Goal: Task Accomplishment & Management: Manage account settings

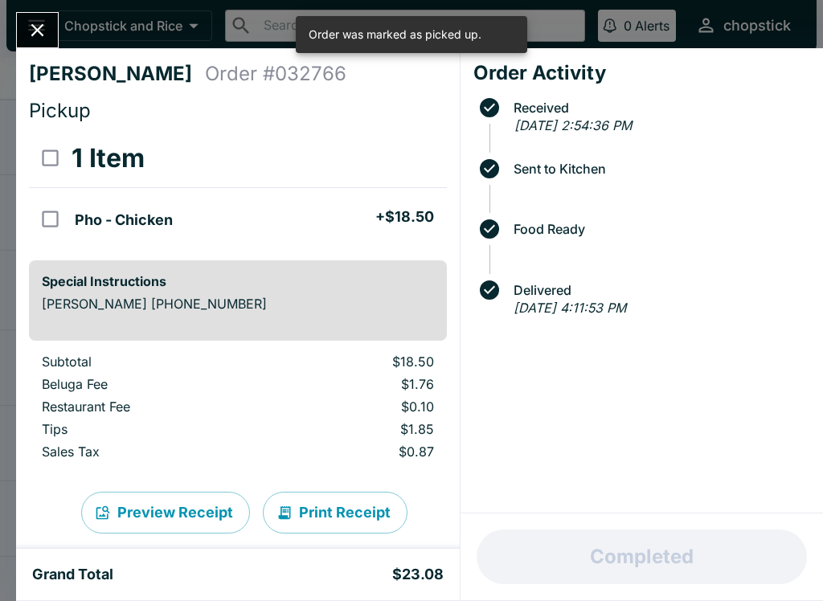
click at [39, 4] on div "[PERSON_NAME] Order # 032766 Pickup 1 Item Pho - Chicken + $18.50 Special Instr…" at bounding box center [411, 300] width 823 height 601
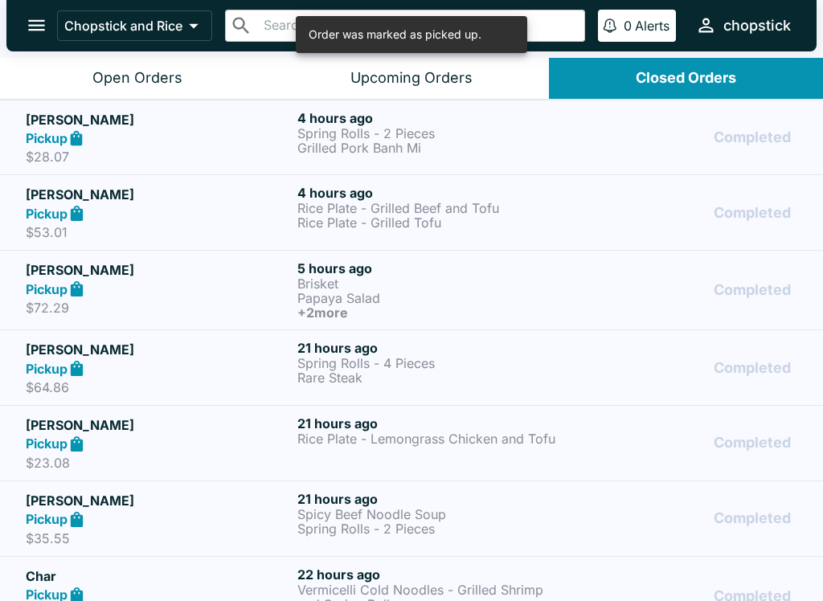
click at [169, 84] on div "Open Orders" at bounding box center [137, 78] width 90 height 18
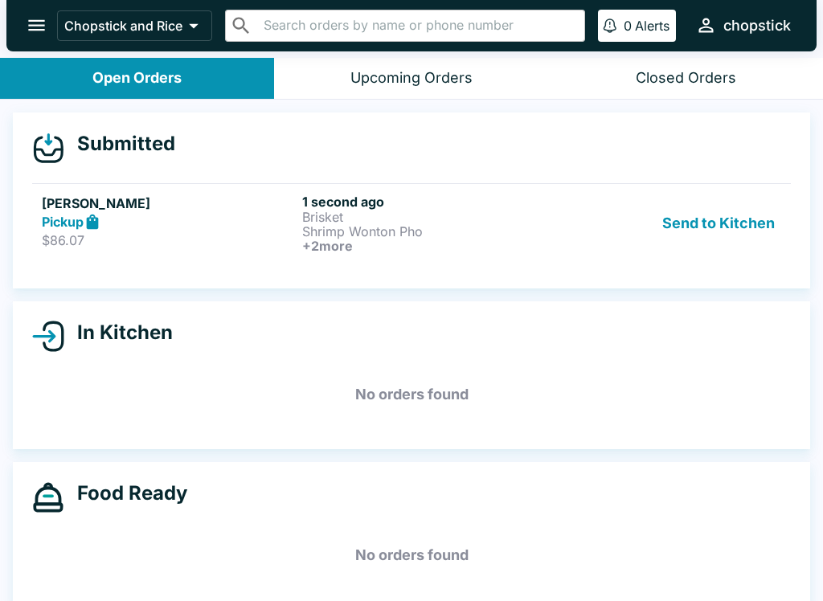
click at [704, 186] on link "[PERSON_NAME] Pickup $86.07 1 second ago Brisket Shrimp Wonton Pho + 2 more Sen…" at bounding box center [411, 223] width 759 height 80
click at [711, 211] on button "Send to Kitchen" at bounding box center [718, 223] width 125 height 59
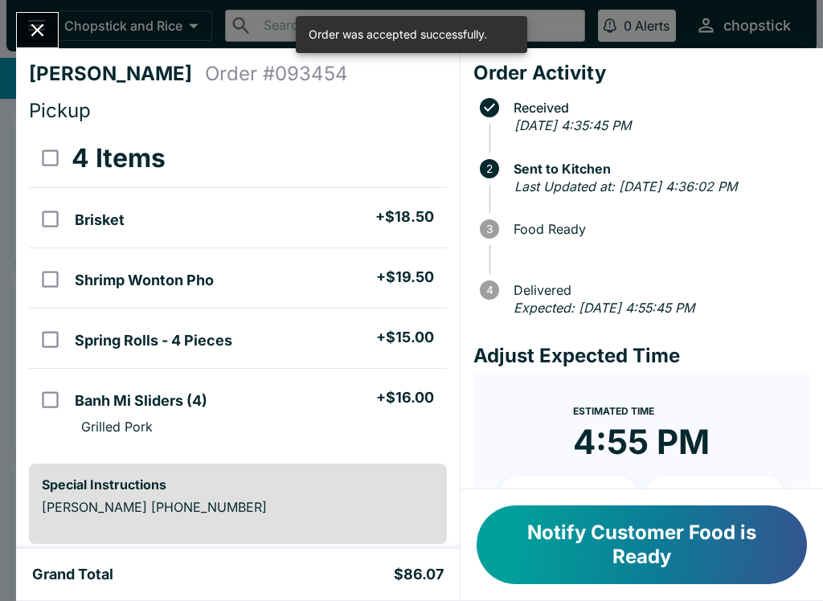
click at [43, 34] on icon "Close" at bounding box center [38, 30] width 22 height 22
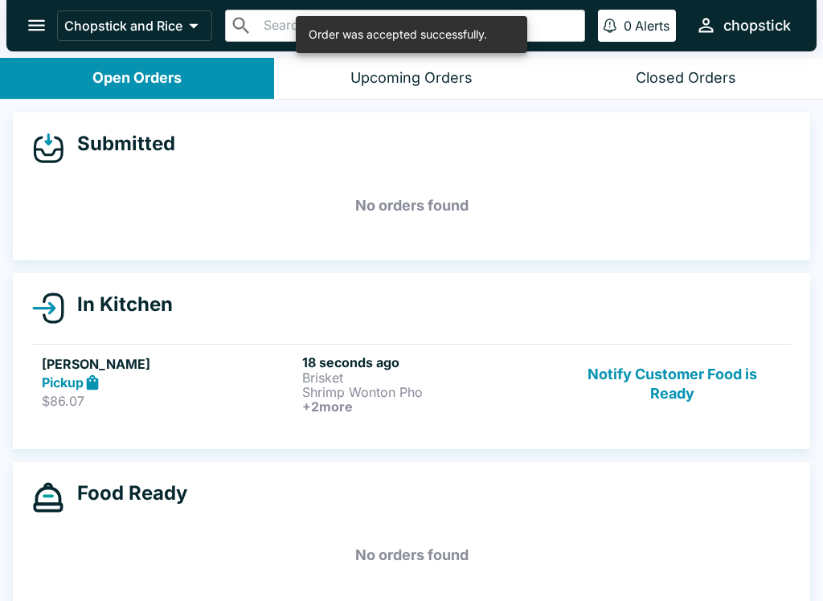
click at [412, 390] on p "Shrimp Wonton Pho" at bounding box center [429, 392] width 254 height 14
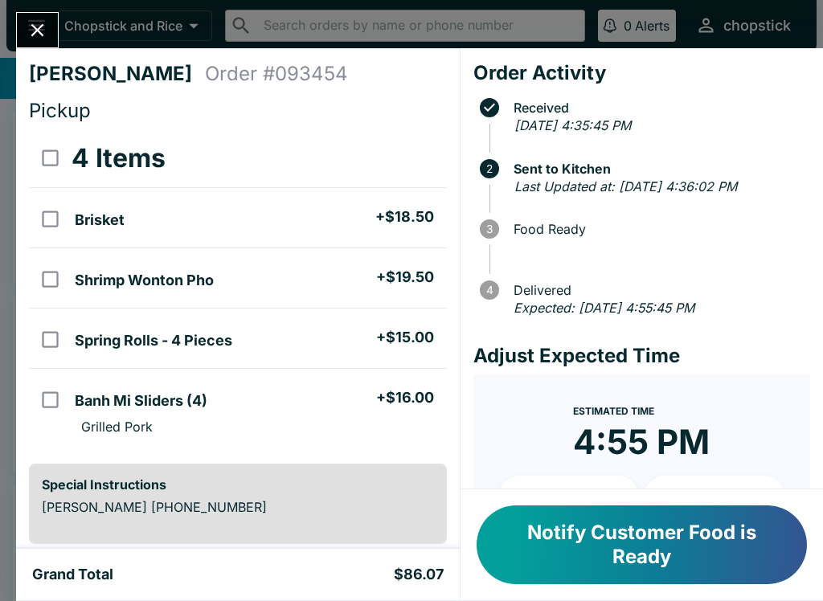
click at [34, 14] on button "Close" at bounding box center [37, 30] width 41 height 35
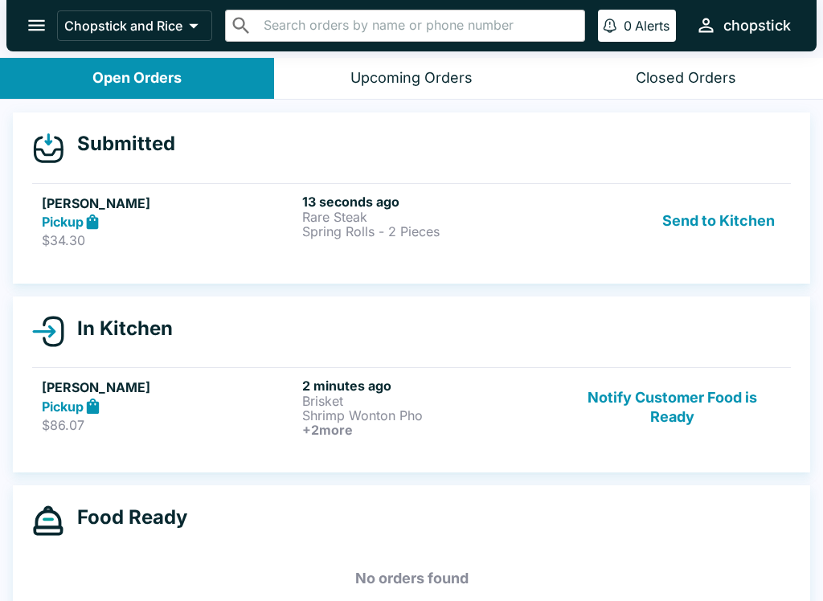
click at [724, 219] on button "Send to Kitchen" at bounding box center [718, 221] width 125 height 55
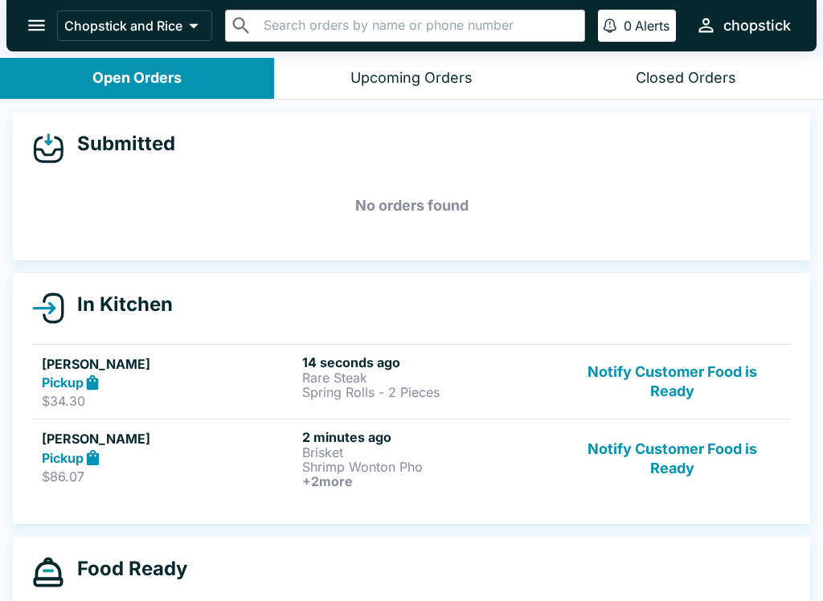
click at [457, 364] on h6 "14 seconds ago" at bounding box center [429, 362] width 254 height 16
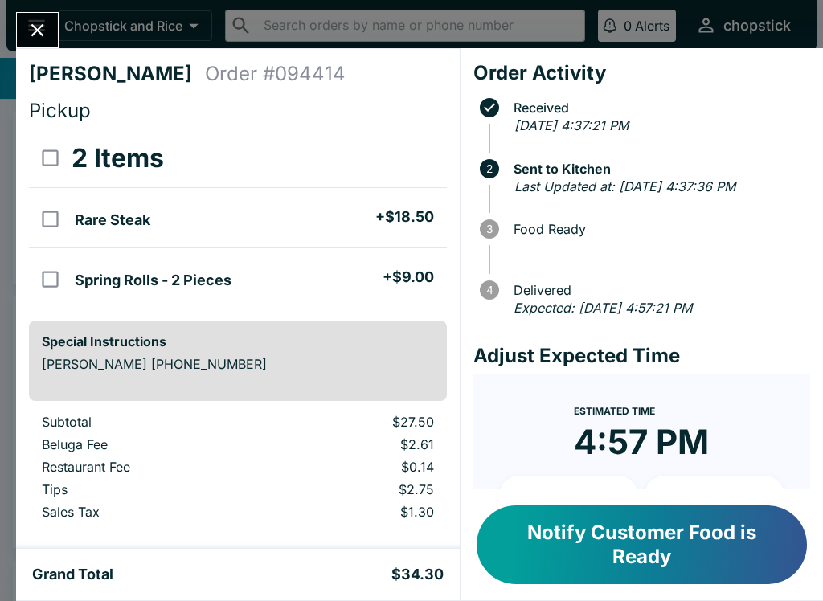
click at [28, 27] on icon "Close" at bounding box center [38, 30] width 22 height 22
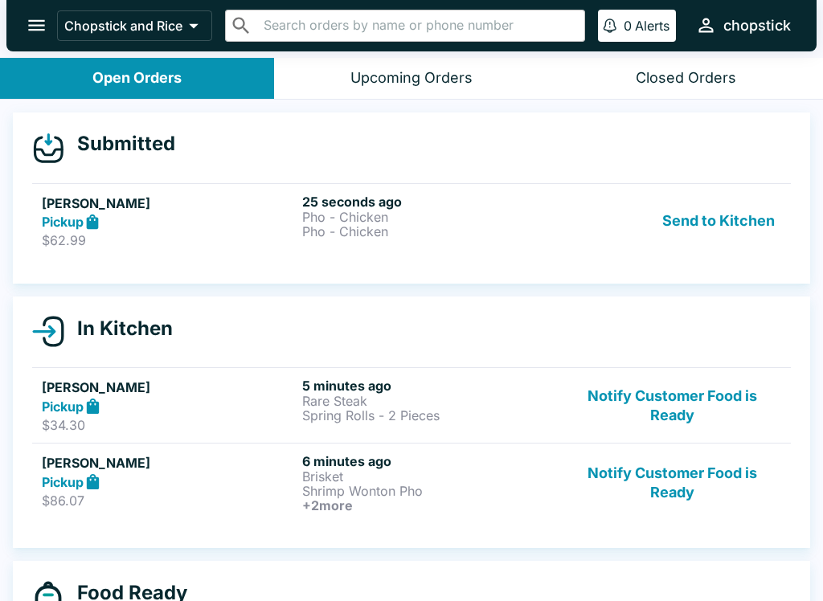
click at [703, 234] on button "Send to Kitchen" at bounding box center [718, 221] width 125 height 55
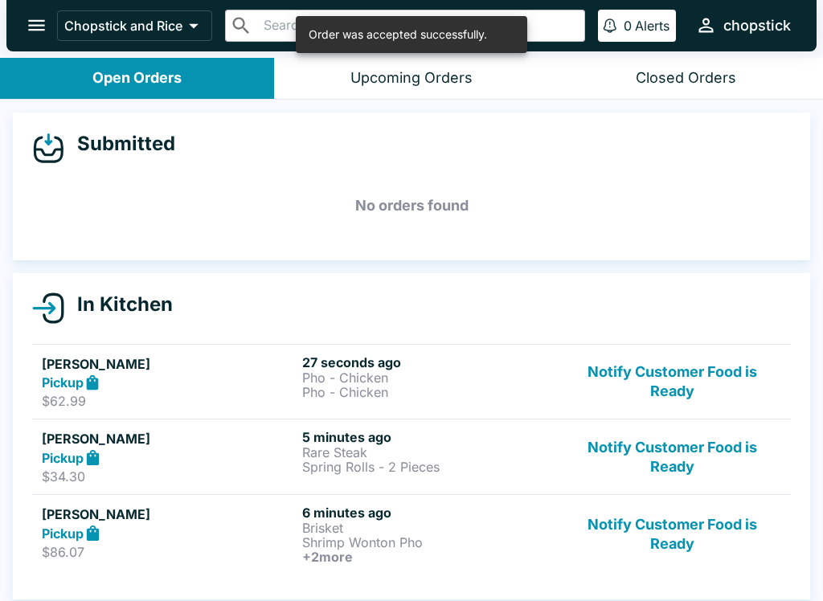
click at [307, 377] on p "Pho - Chicken" at bounding box center [429, 378] width 254 height 14
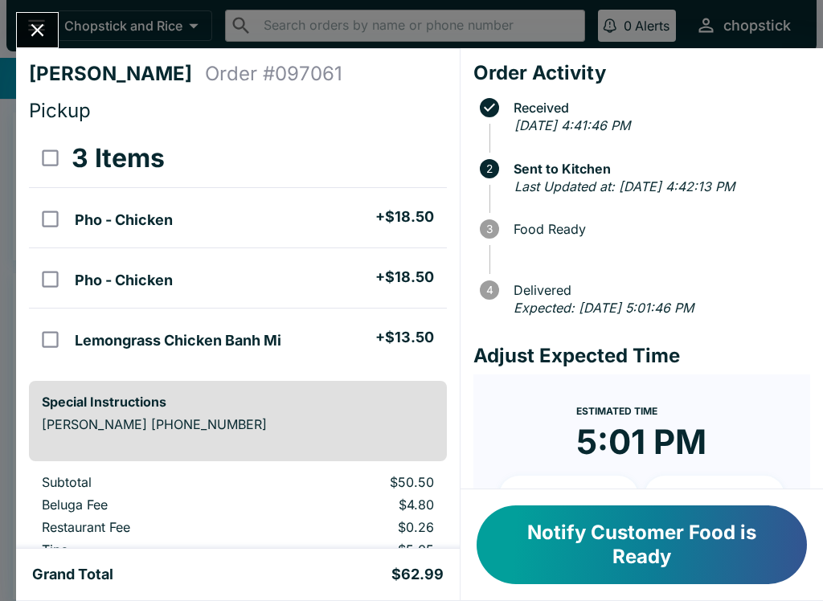
click at [48, 22] on icon "Close" at bounding box center [38, 30] width 22 height 22
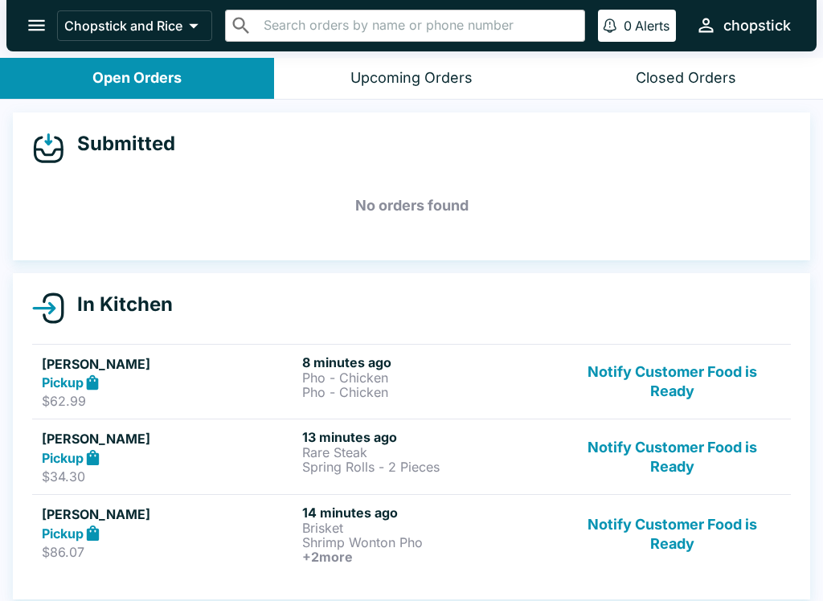
click at [694, 460] on button "Notify Customer Food is Ready" at bounding box center [672, 456] width 218 height 55
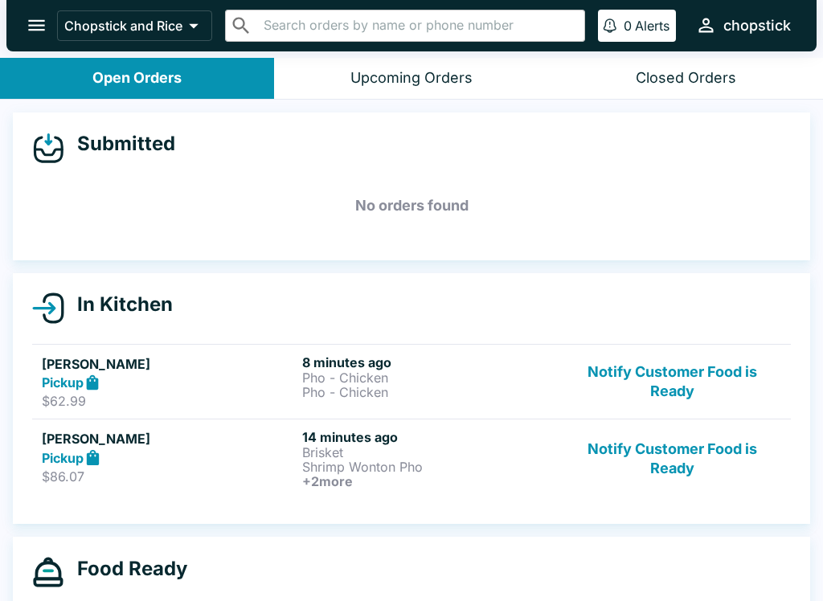
click at [649, 461] on button "Notify Customer Food is Ready" at bounding box center [672, 458] width 218 height 59
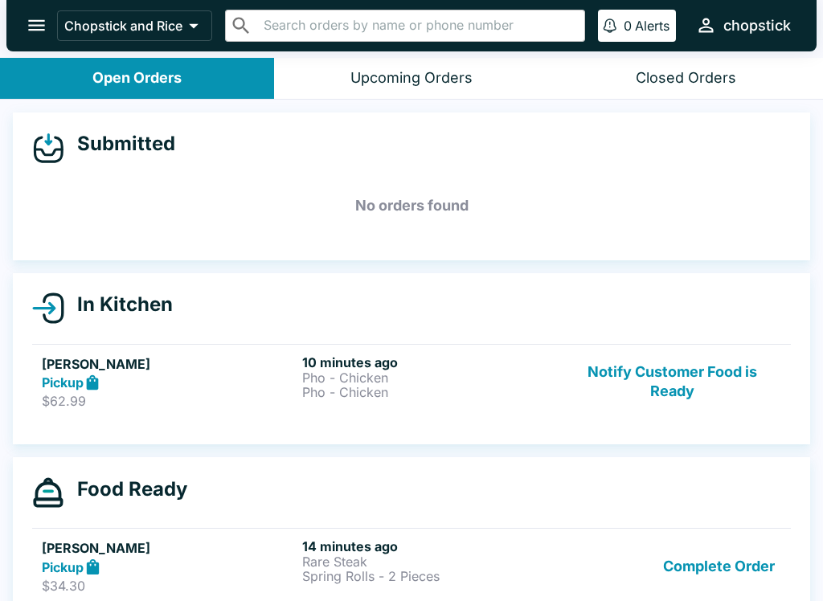
click at [595, 366] on button "Notify Customer Food is Ready" at bounding box center [672, 381] width 218 height 55
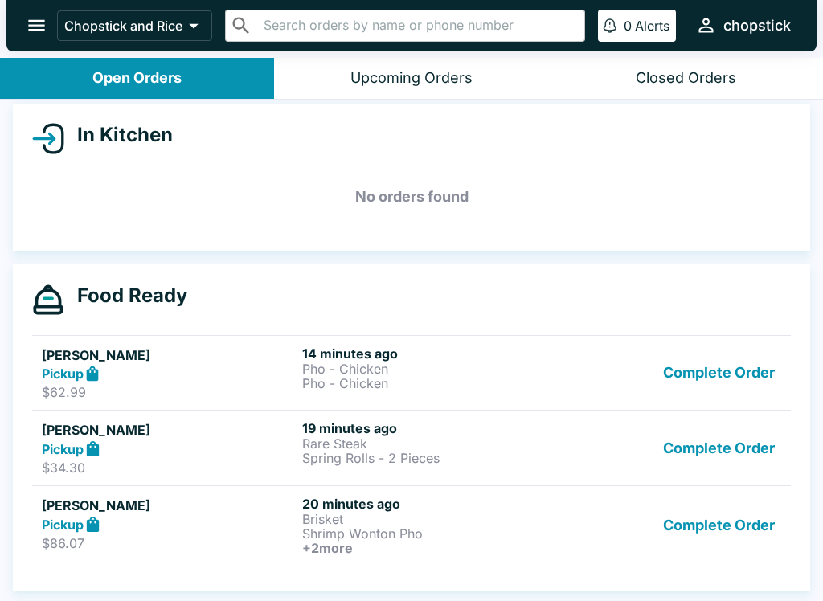
scroll to position [170, 0]
click at [687, 364] on button "Complete Order" at bounding box center [719, 373] width 125 height 55
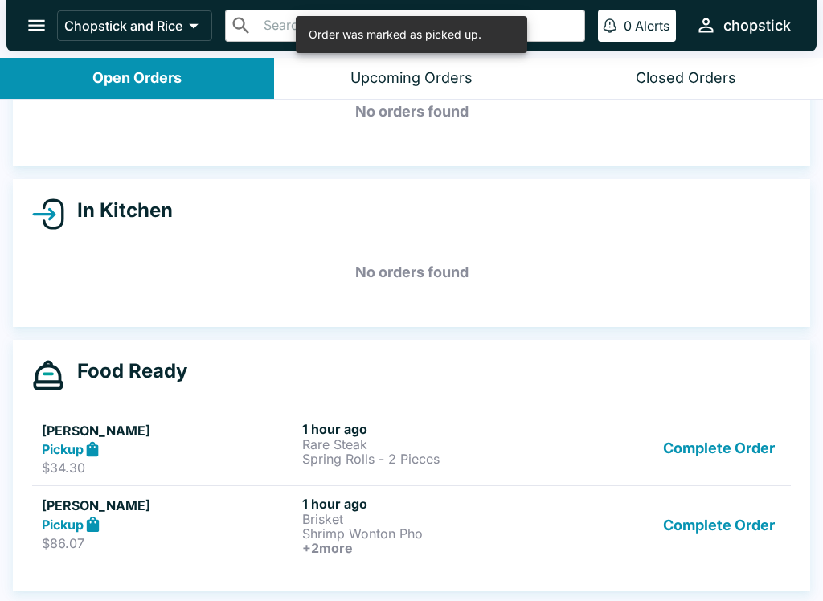
click at [698, 453] on button "Complete Order" at bounding box center [719, 448] width 125 height 55
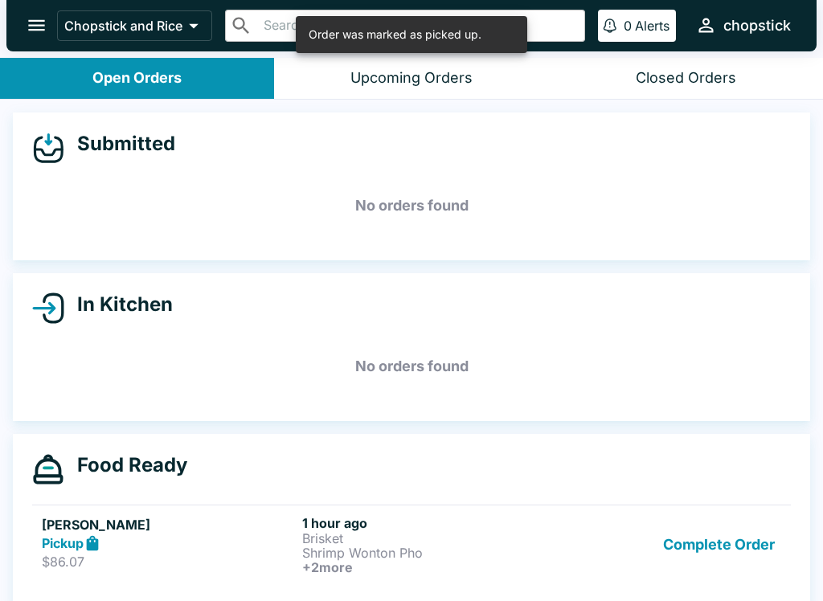
scroll to position [0, 0]
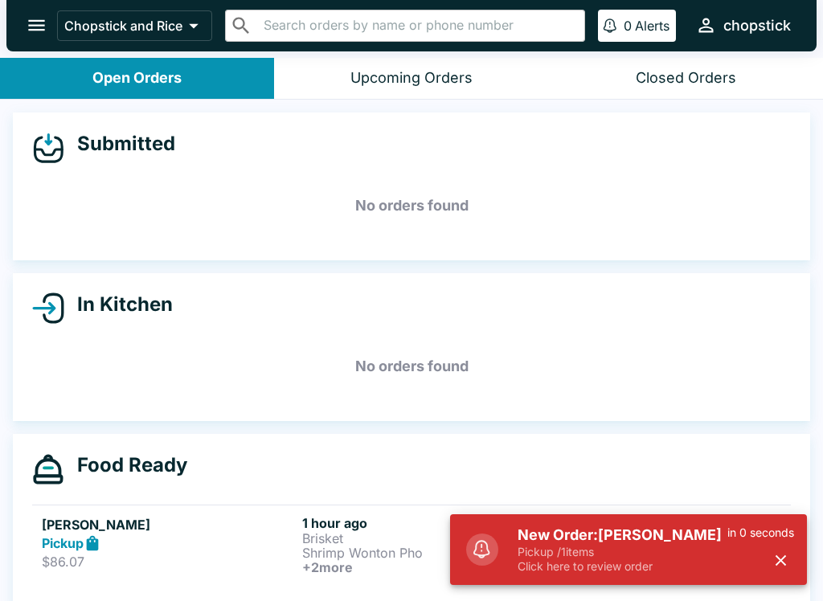
click at [691, 561] on p "Click here to review order" at bounding box center [623, 566] width 210 height 14
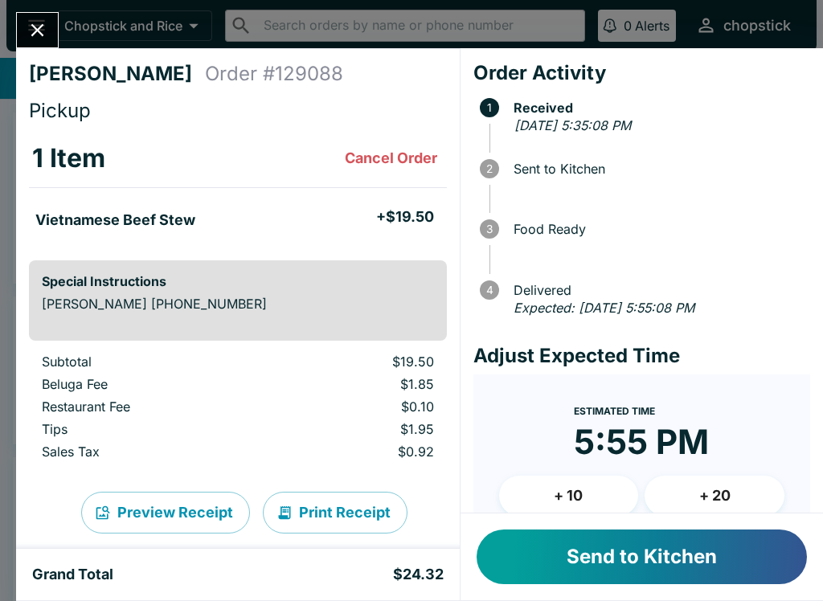
click at [582, 553] on button "Send to Kitchen" at bounding box center [642, 557] width 330 height 55
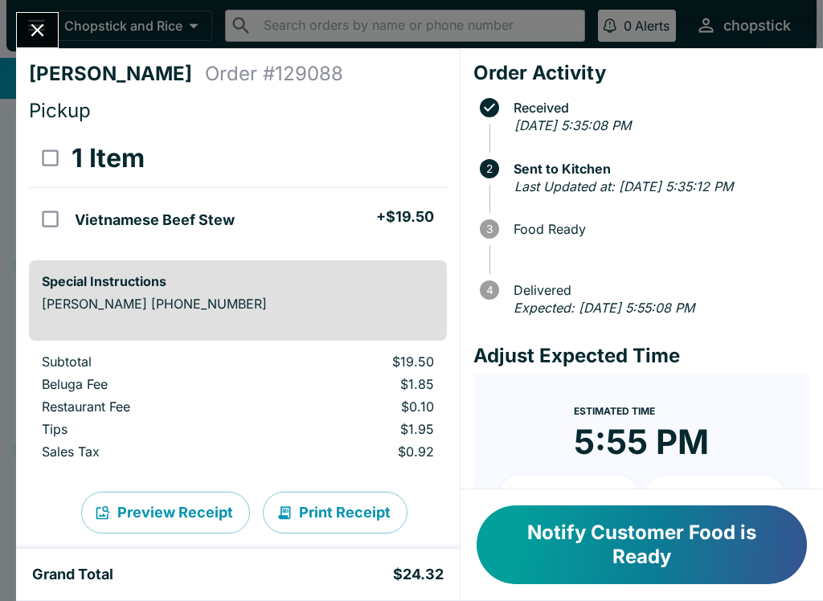
click at [571, 534] on button "Notify Customer Food is Ready" at bounding box center [642, 545] width 330 height 79
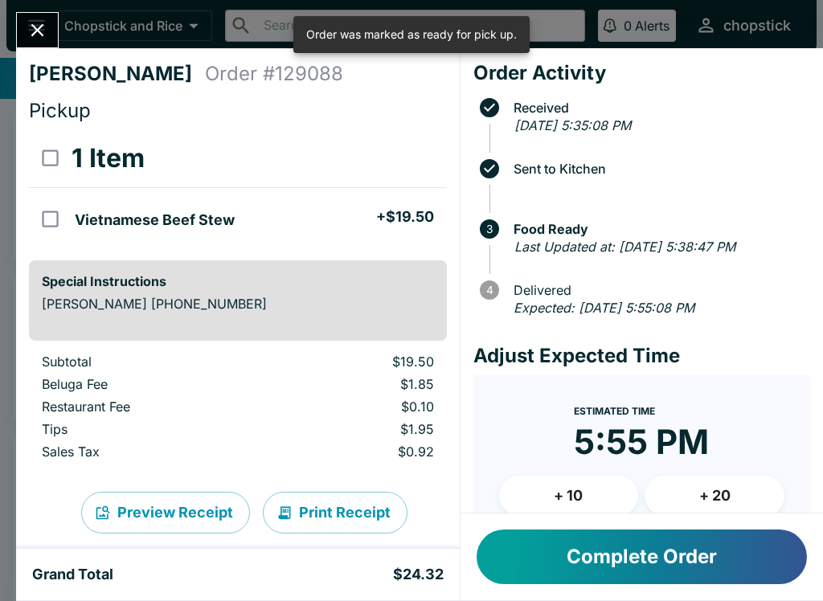
click at [42, 29] on icon "Close" at bounding box center [38, 30] width 22 height 22
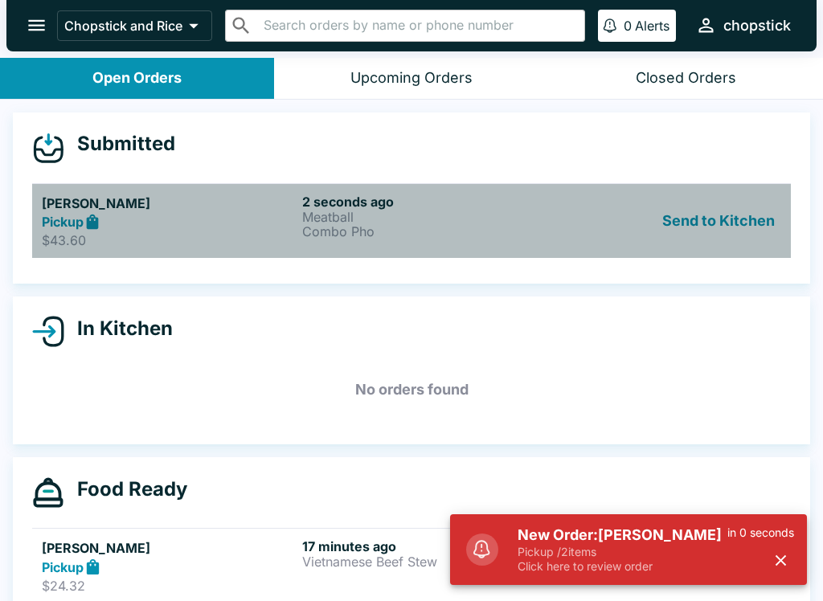
click at [405, 220] on p "Meatball" at bounding box center [429, 217] width 254 height 14
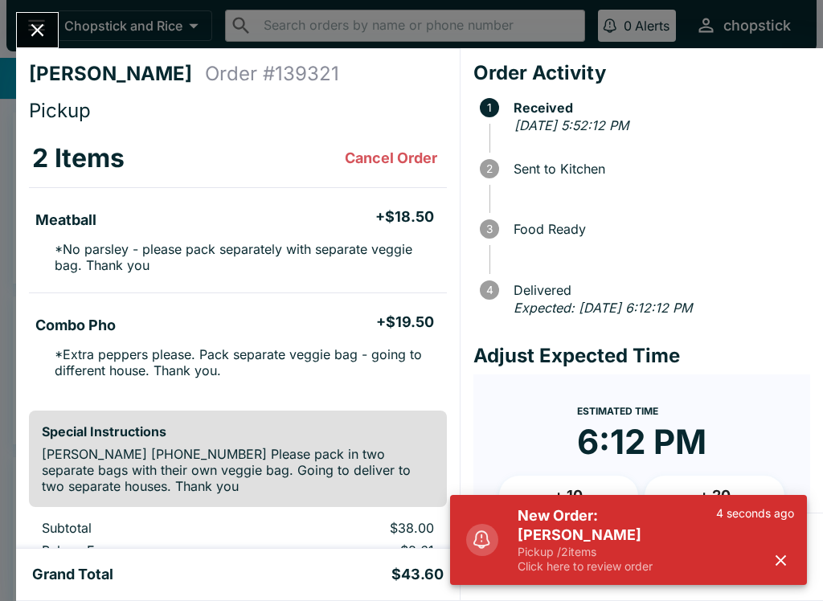
click at [782, 559] on icon "button" at bounding box center [781, 560] width 10 height 10
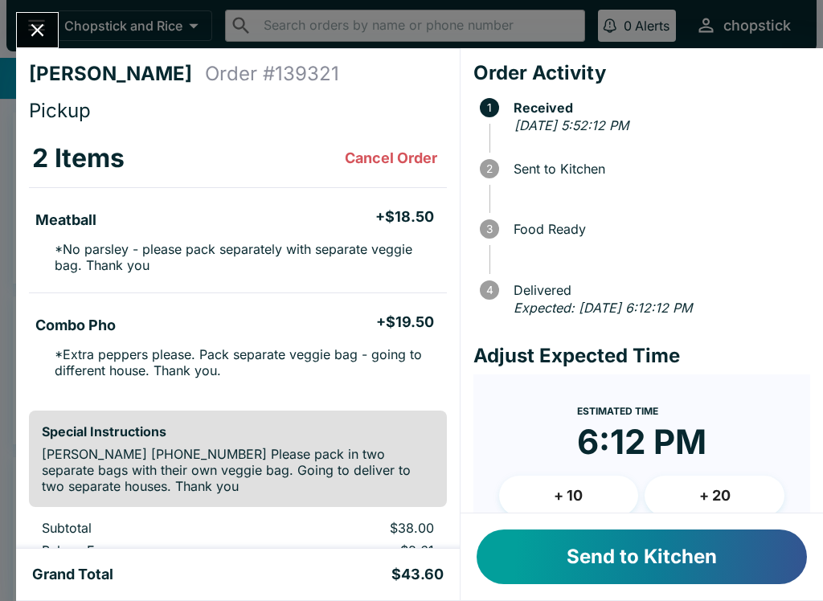
click at [690, 551] on button "Send to Kitchen" at bounding box center [642, 557] width 330 height 55
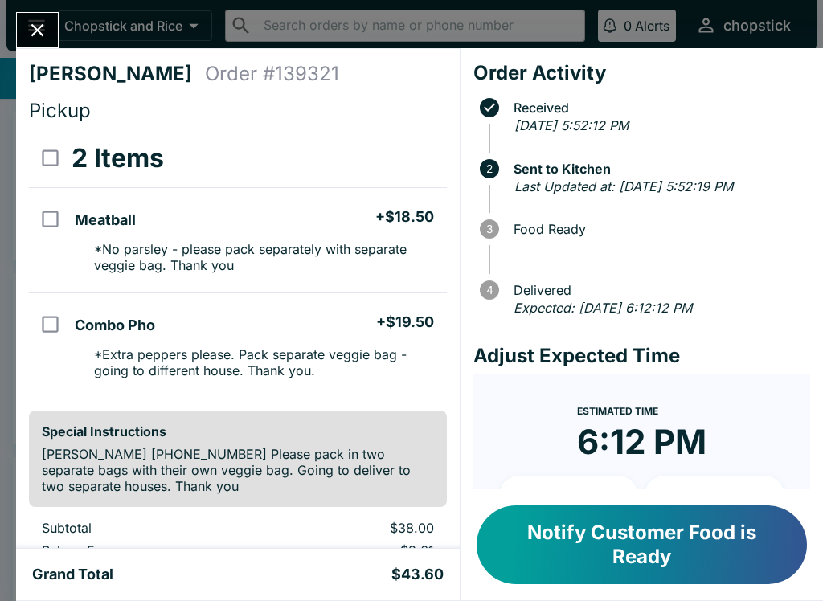
click at [42, 43] on button "Close" at bounding box center [37, 30] width 41 height 35
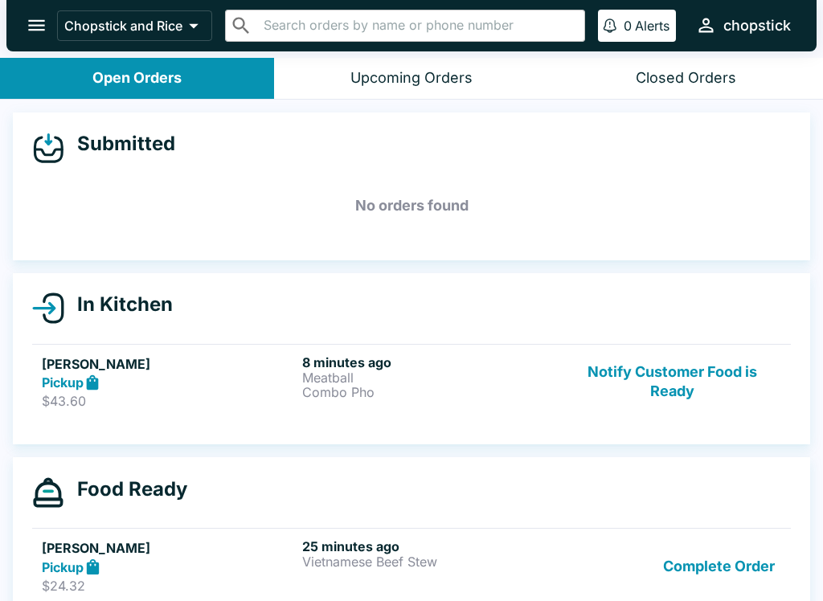
click at [698, 559] on button "Complete Order" at bounding box center [719, 566] width 125 height 55
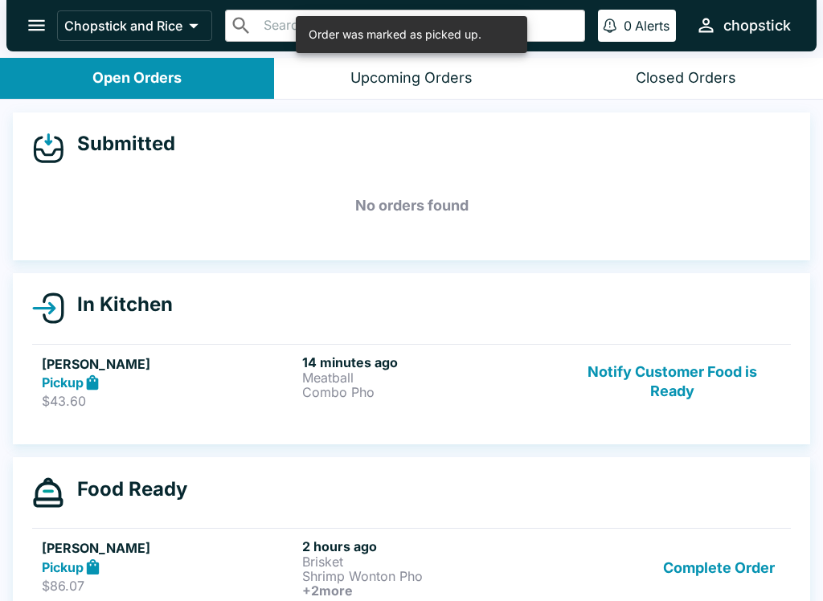
click at [697, 562] on button "Complete Order" at bounding box center [719, 568] width 125 height 59
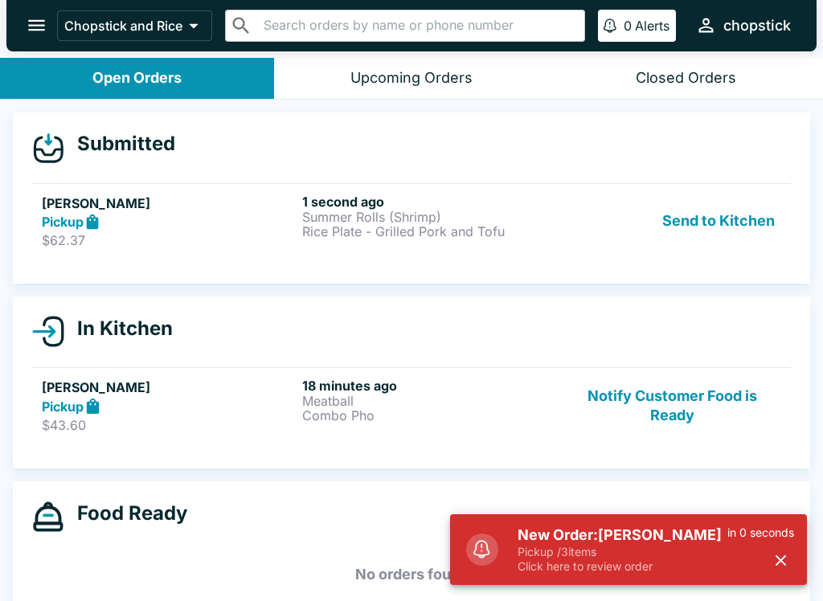
click at [553, 573] on p "Click here to review order" at bounding box center [623, 566] width 210 height 14
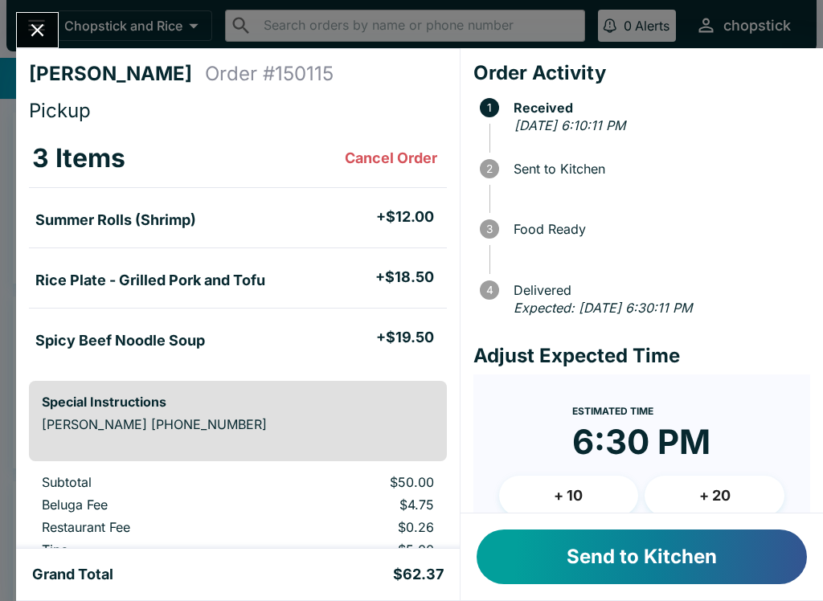
click at [588, 584] on button "Send to Kitchen" at bounding box center [642, 557] width 330 height 55
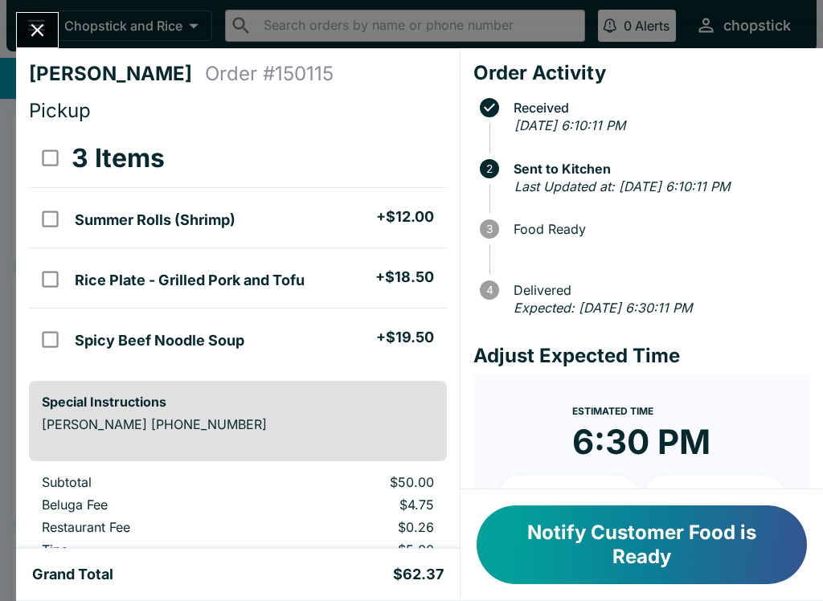
click at [43, 44] on button "Close" at bounding box center [37, 30] width 41 height 35
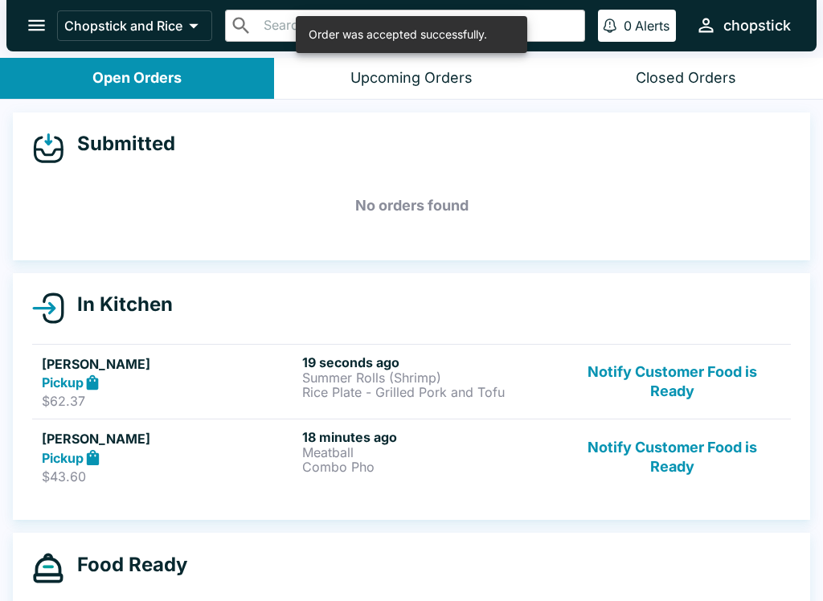
click at [162, 353] on link "[PERSON_NAME] Pickup $62.37 19 seconds ago Summer Rolls (Shrimp) Rice Plate - G…" at bounding box center [411, 382] width 759 height 76
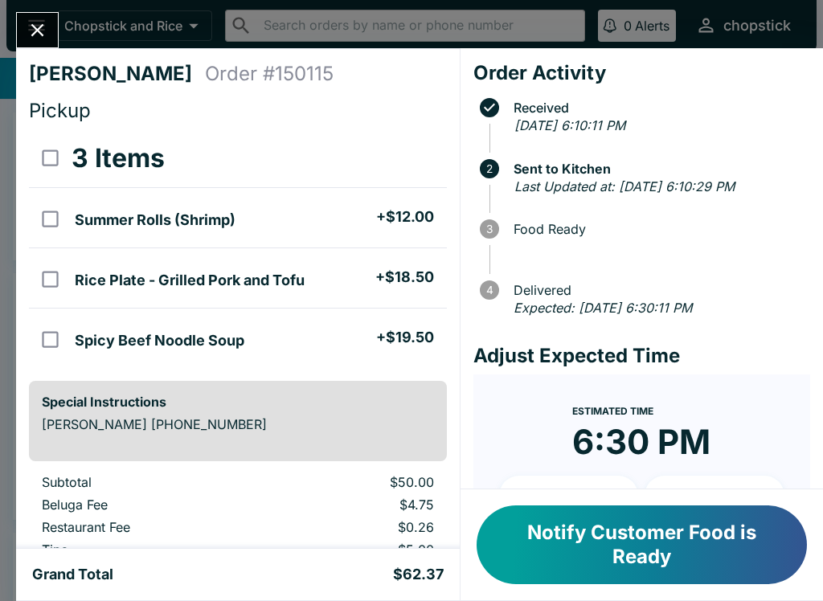
click at [23, 21] on button "Close" at bounding box center [37, 30] width 41 height 35
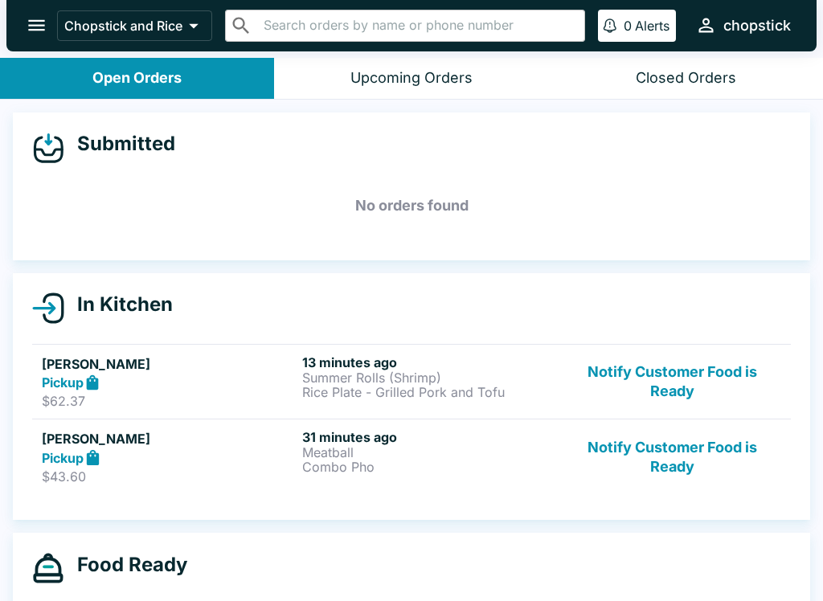
click at [588, 366] on button "Notify Customer Food is Ready" at bounding box center [672, 381] width 218 height 55
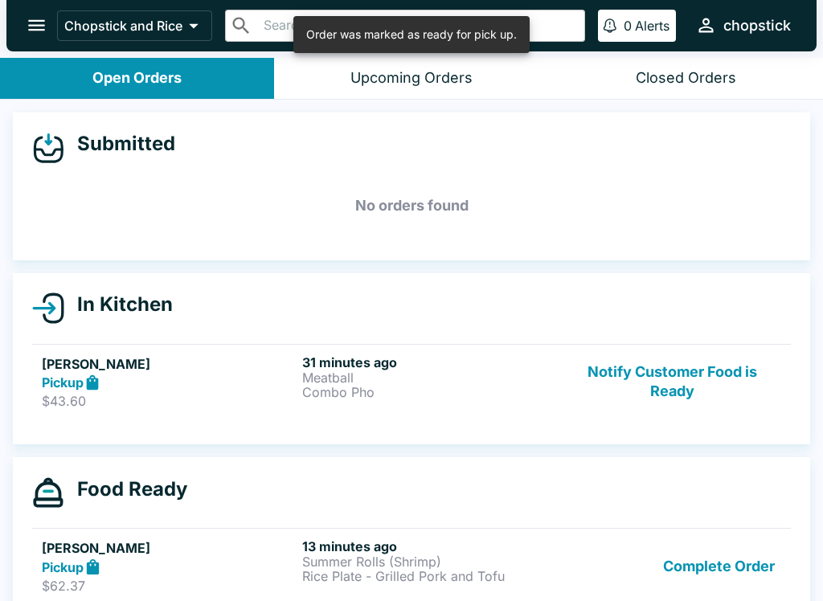
click at [582, 346] on link "[PERSON_NAME] Pickup $43.60 31 minutes ago Meatball Combo Pho Notify Customer F…" at bounding box center [411, 382] width 759 height 76
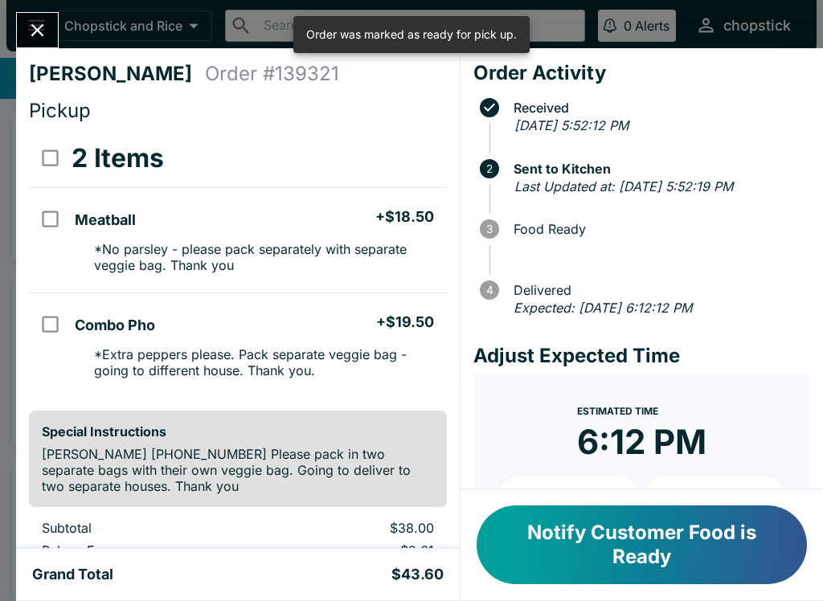
click at [8, 39] on div "[PERSON_NAME] Order # 139321 Pickup 2 Items Meatball + $18.50 * No parsley - pl…" at bounding box center [411, 300] width 823 height 601
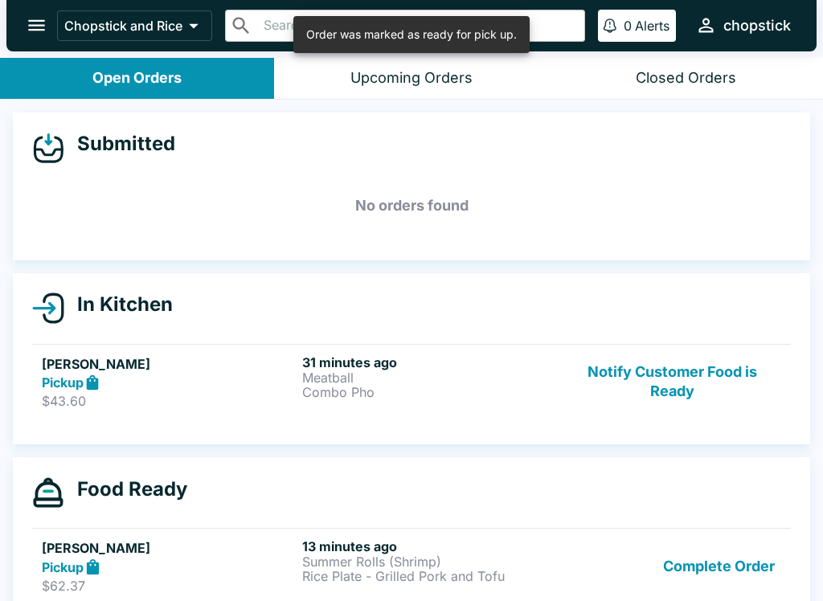
click at [47, 22] on icon "open drawer" at bounding box center [37, 25] width 22 height 22
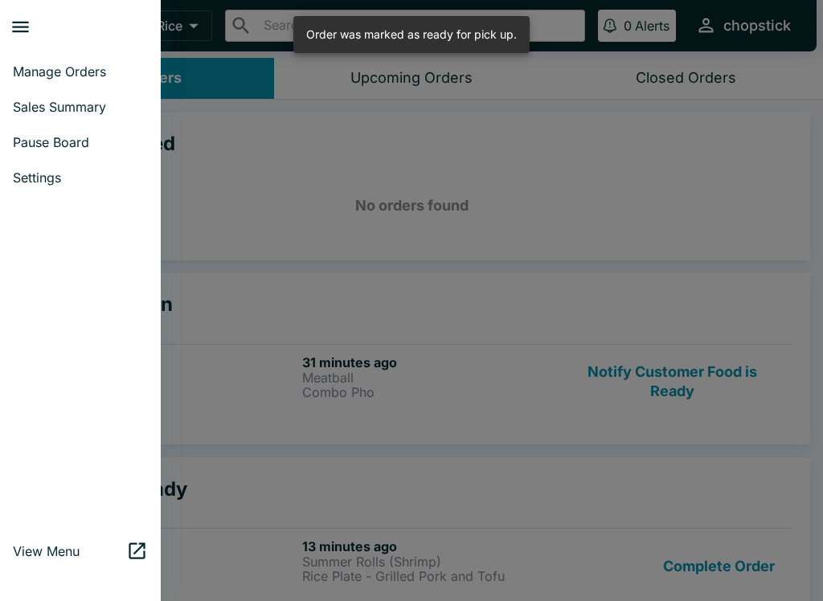
click at [522, 469] on div at bounding box center [411, 300] width 823 height 601
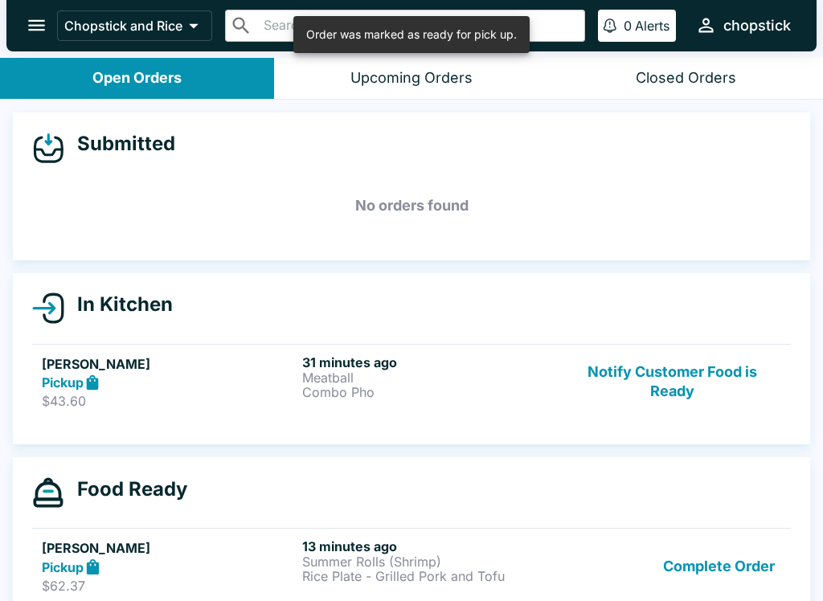
click at [629, 372] on button "Notify Customer Food is Ready" at bounding box center [672, 381] width 218 height 55
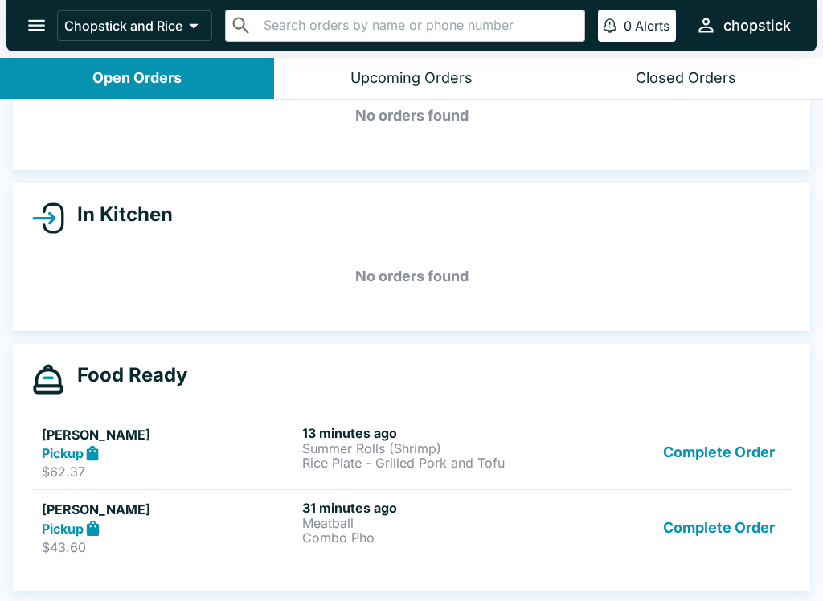
click at [692, 516] on button "Complete Order" at bounding box center [719, 527] width 125 height 55
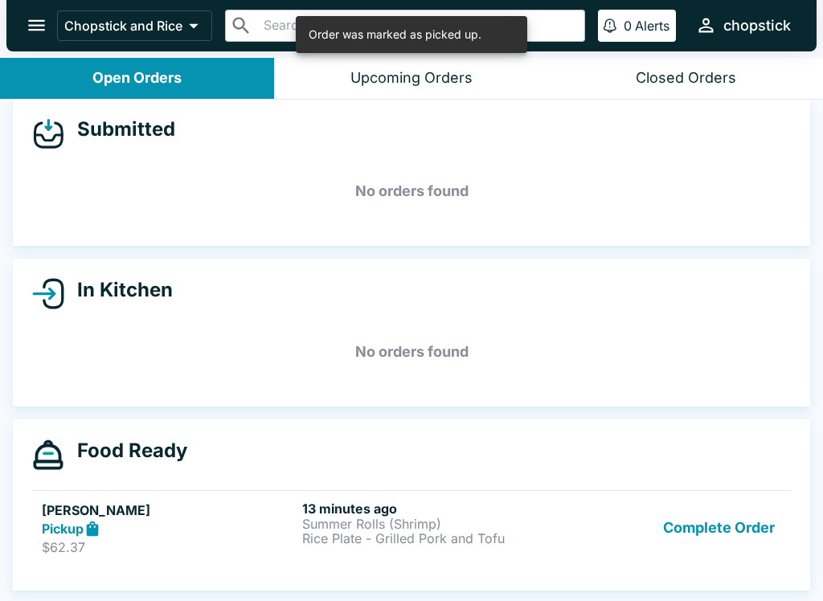
scroll to position [14, 0]
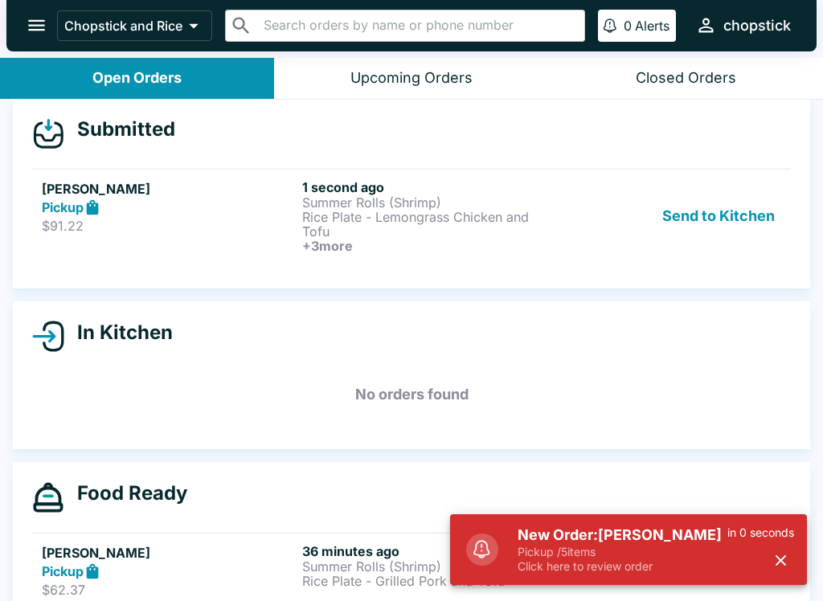
click at [646, 573] on p "Click here to review order" at bounding box center [623, 566] width 210 height 14
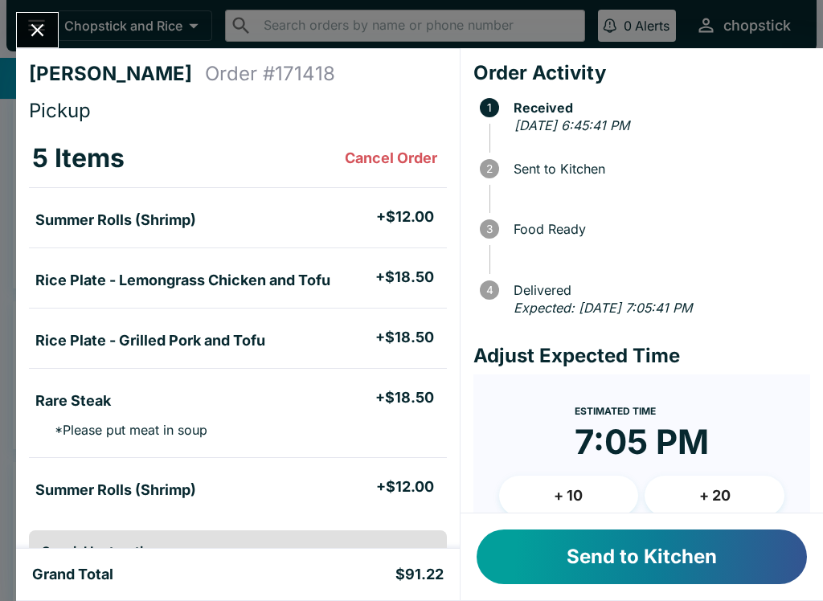
click at [655, 570] on button "Send to Kitchen" at bounding box center [642, 557] width 330 height 55
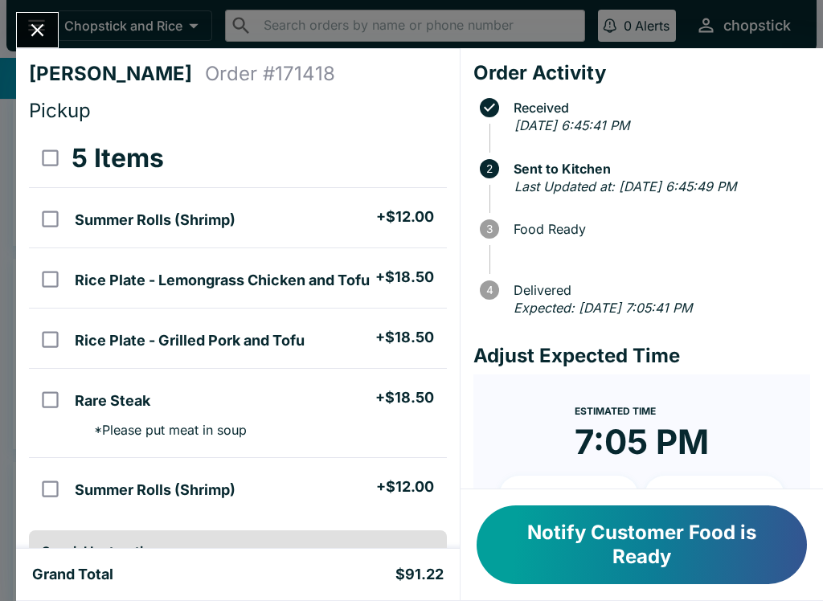
click at [539, 519] on button "Notify Customer Food is Ready" at bounding box center [642, 545] width 330 height 79
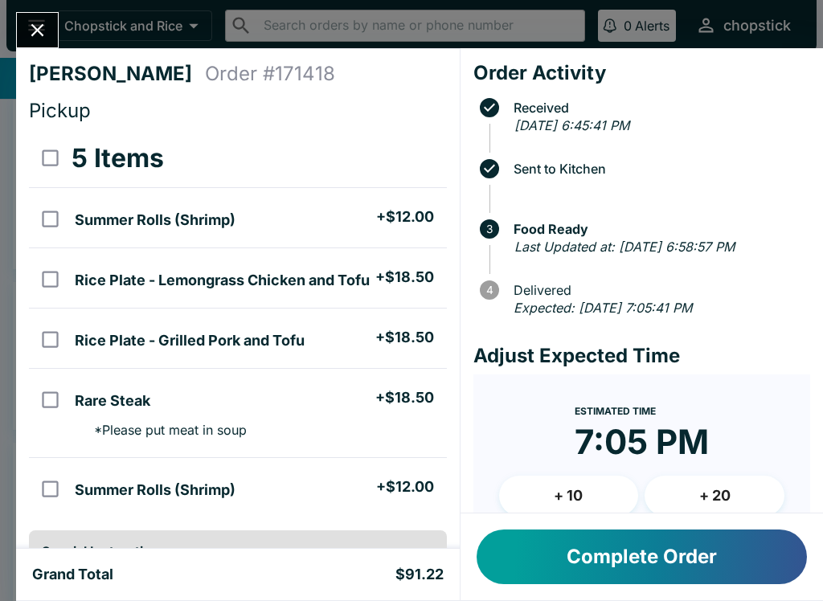
click at [21, 26] on button "Close" at bounding box center [37, 30] width 41 height 35
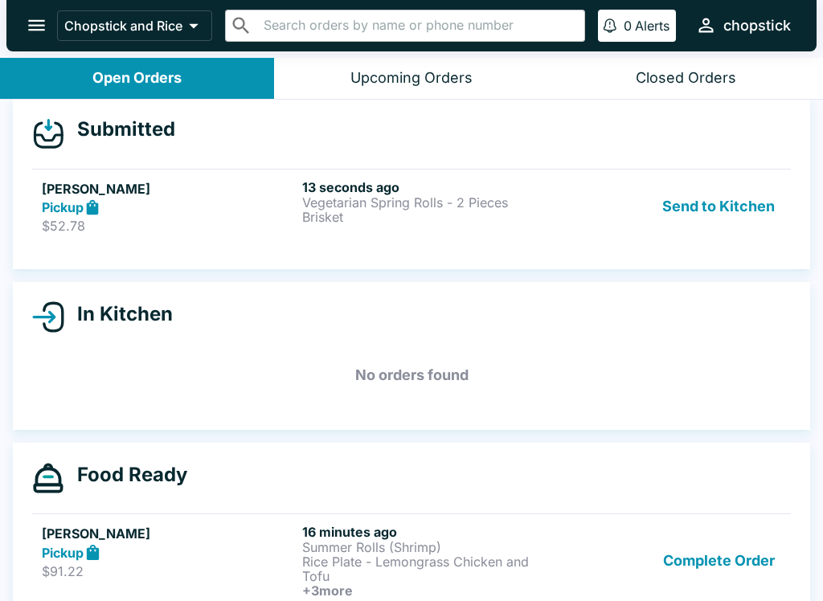
click at [651, 196] on div "Send to Kitchen" at bounding box center [672, 206] width 218 height 55
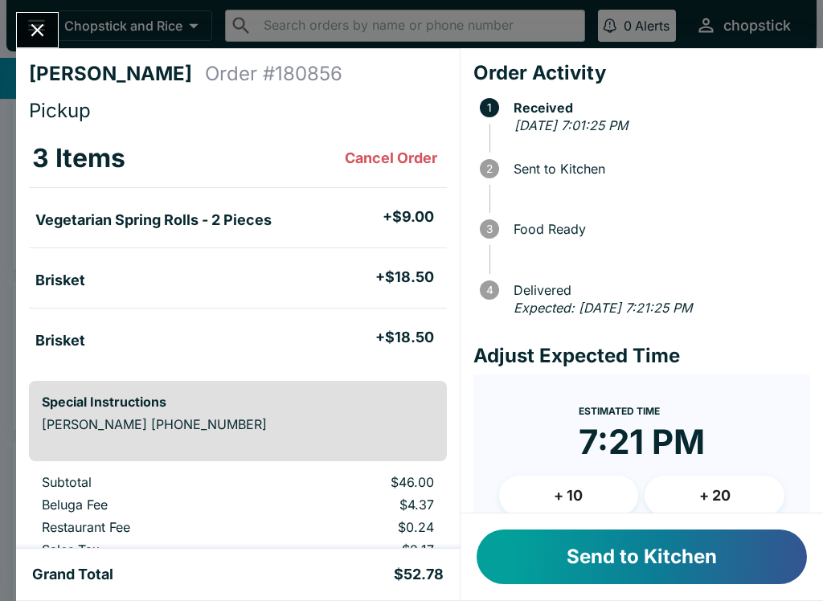
click at [606, 563] on button "Send to Kitchen" at bounding box center [642, 557] width 330 height 55
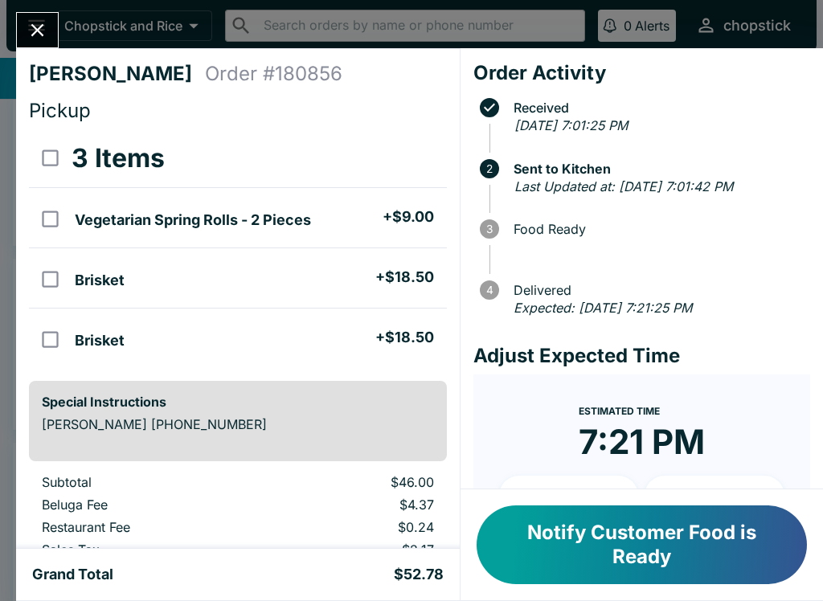
click at [41, 35] on icon "Close" at bounding box center [38, 30] width 22 height 22
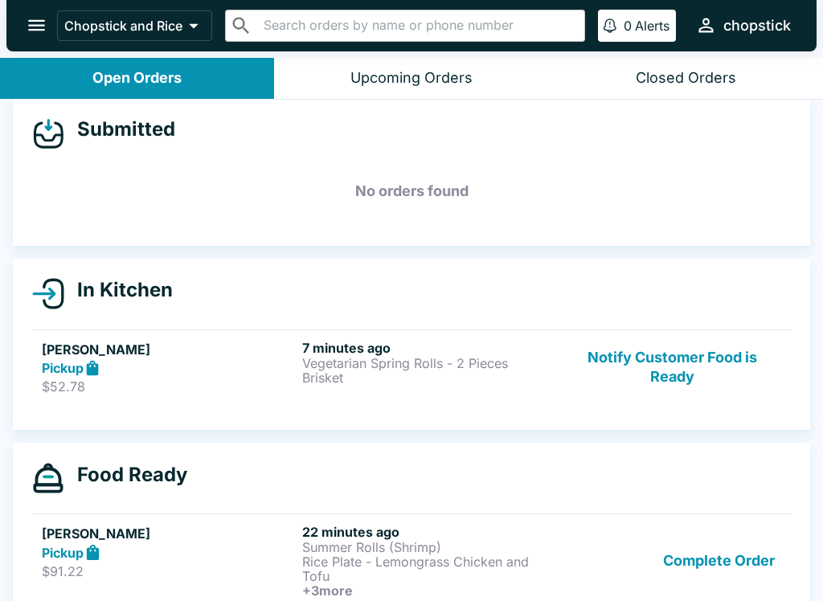
click at [676, 330] on link "[PERSON_NAME] Pickup $52.78 7 minutes ago Vegetarian Spring Rolls - 2 Pieces Br…" at bounding box center [411, 368] width 759 height 76
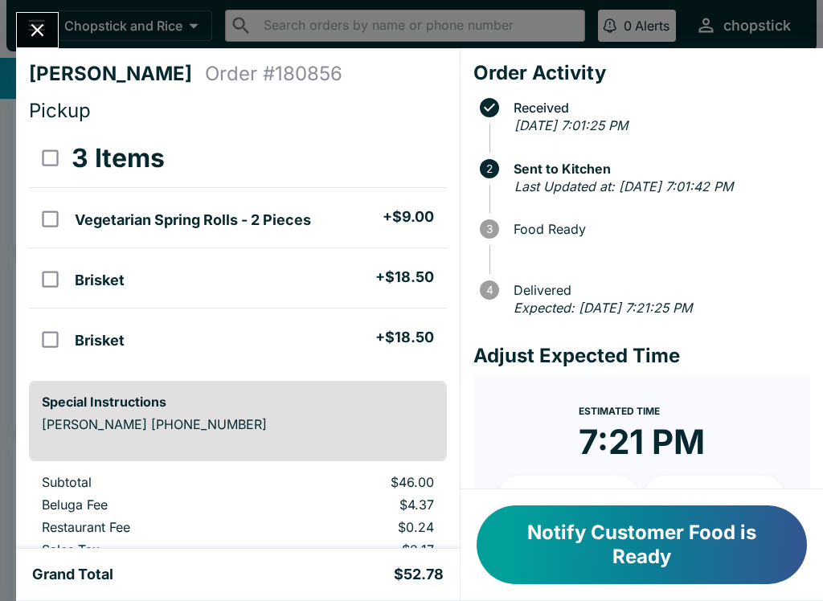
click at [657, 531] on button "Notify Customer Food is Ready" at bounding box center [642, 545] width 330 height 79
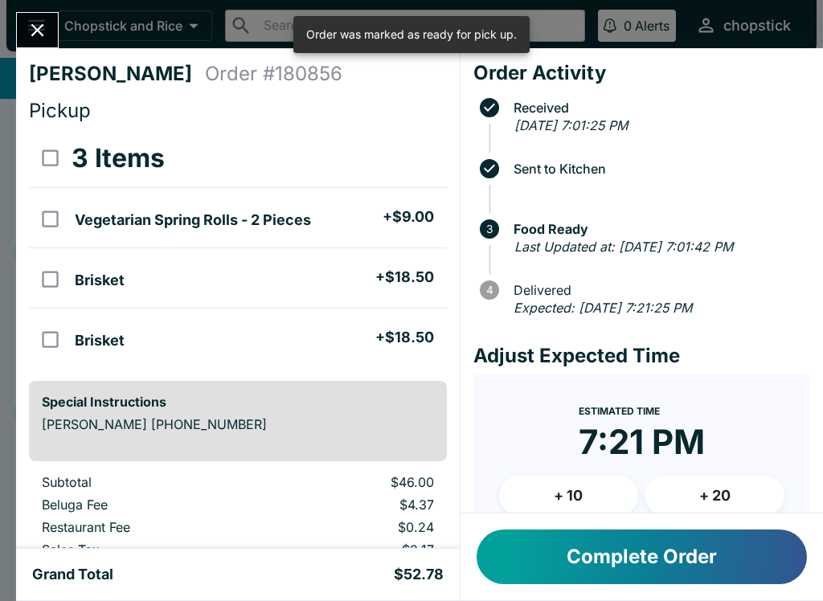
click at [55, 21] on button "Close" at bounding box center [37, 30] width 41 height 35
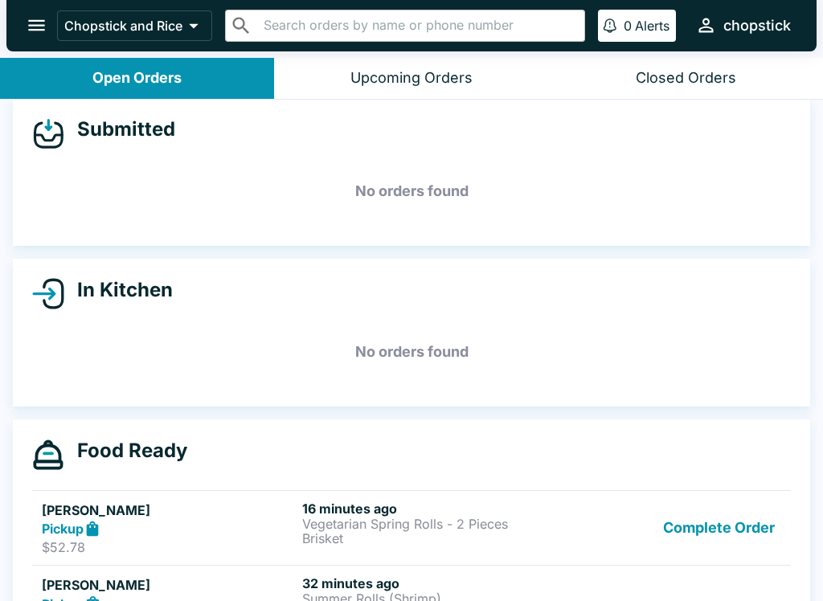
click at [697, 523] on button "Complete Order" at bounding box center [719, 528] width 125 height 55
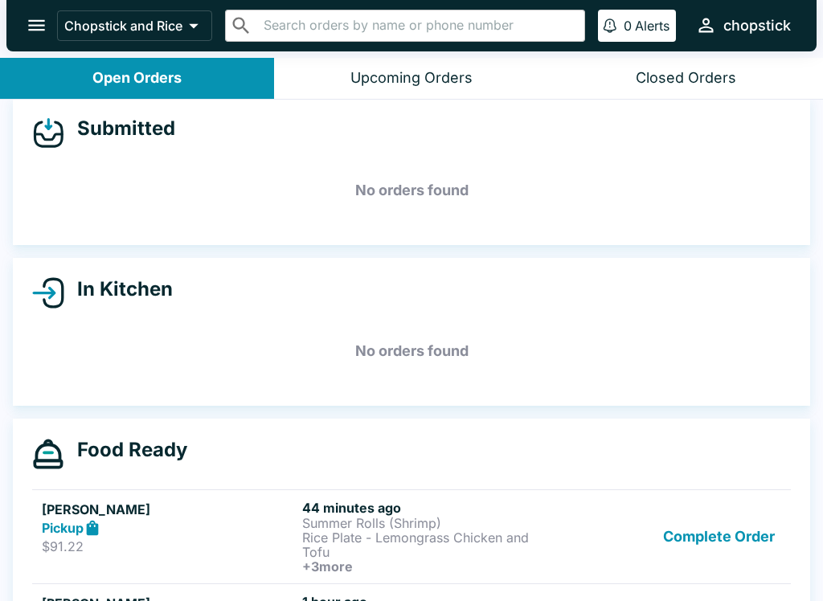
scroll to position [19, 0]
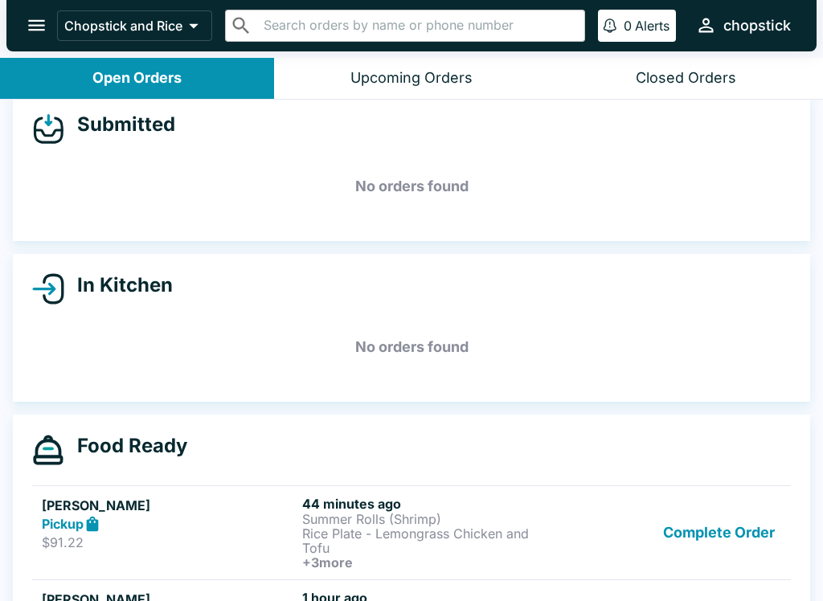
click at [752, 543] on button "Complete Order" at bounding box center [719, 533] width 125 height 74
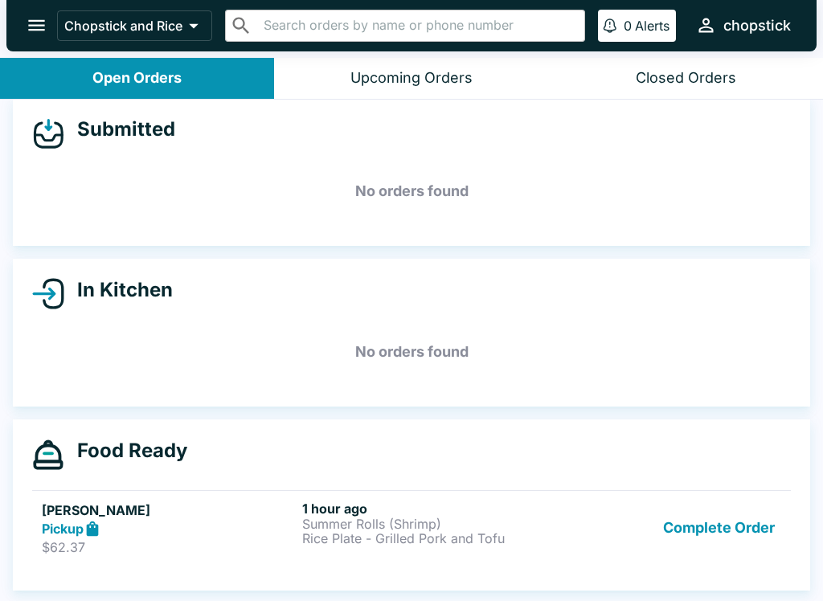
click at [752, 543] on button "Complete Order" at bounding box center [719, 528] width 125 height 55
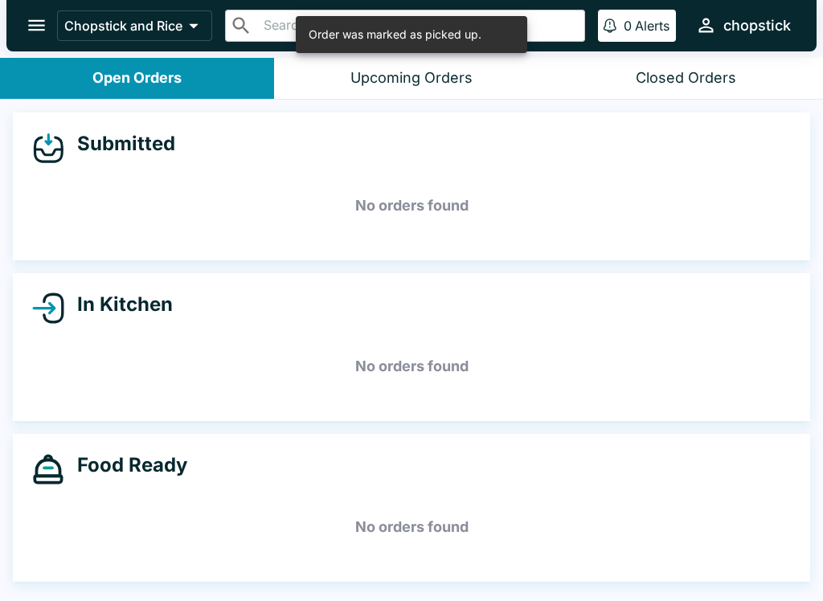
click at [752, 527] on h5 "No orders found" at bounding box center [411, 527] width 759 height 58
